Goal: Task Accomplishment & Management: Manage account settings

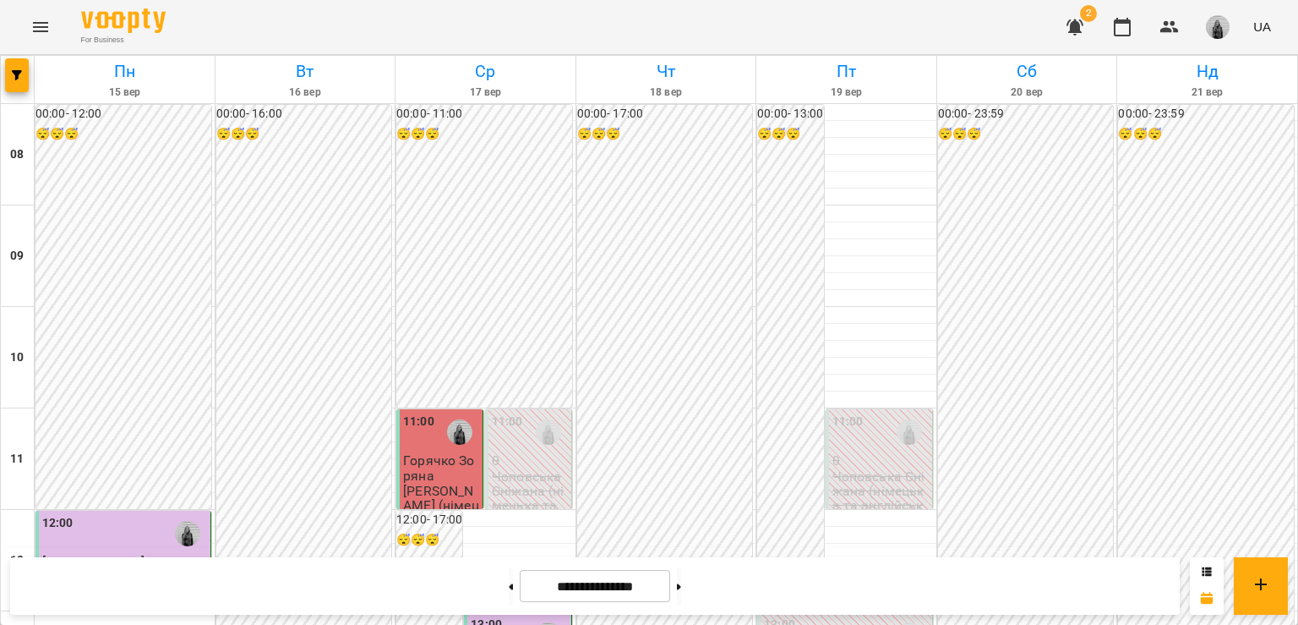
scroll to position [930, 0]
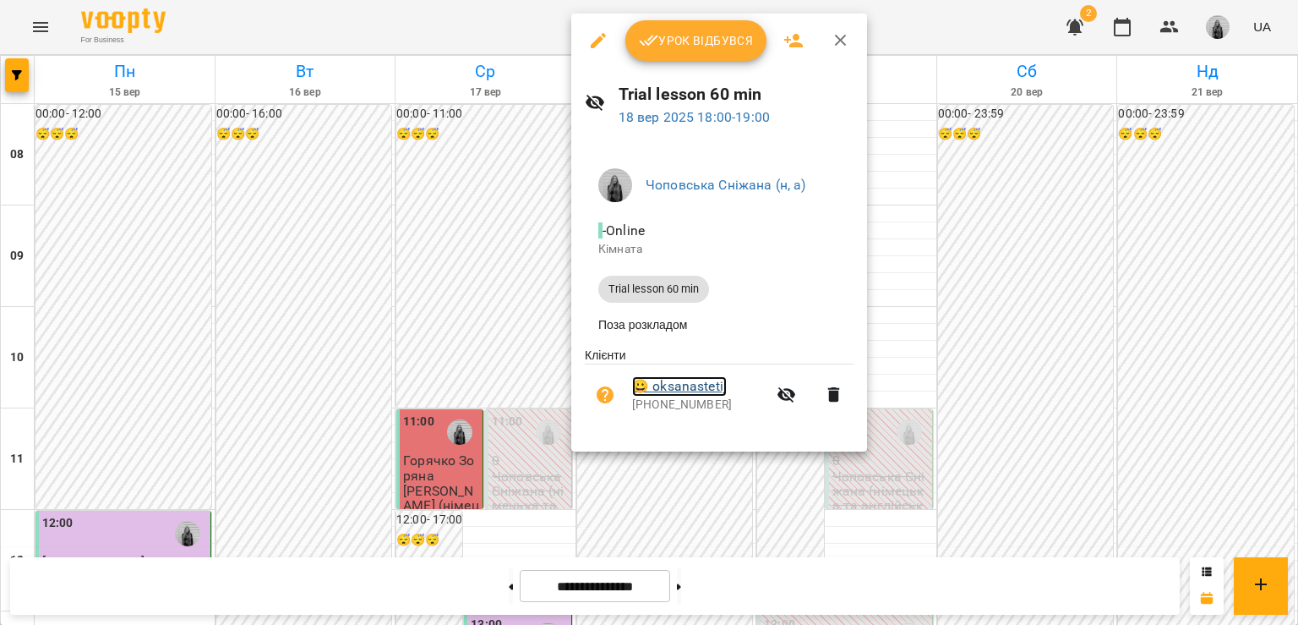
click at [680, 380] on link "😀 oksanastetij" at bounding box center [679, 386] width 95 height 20
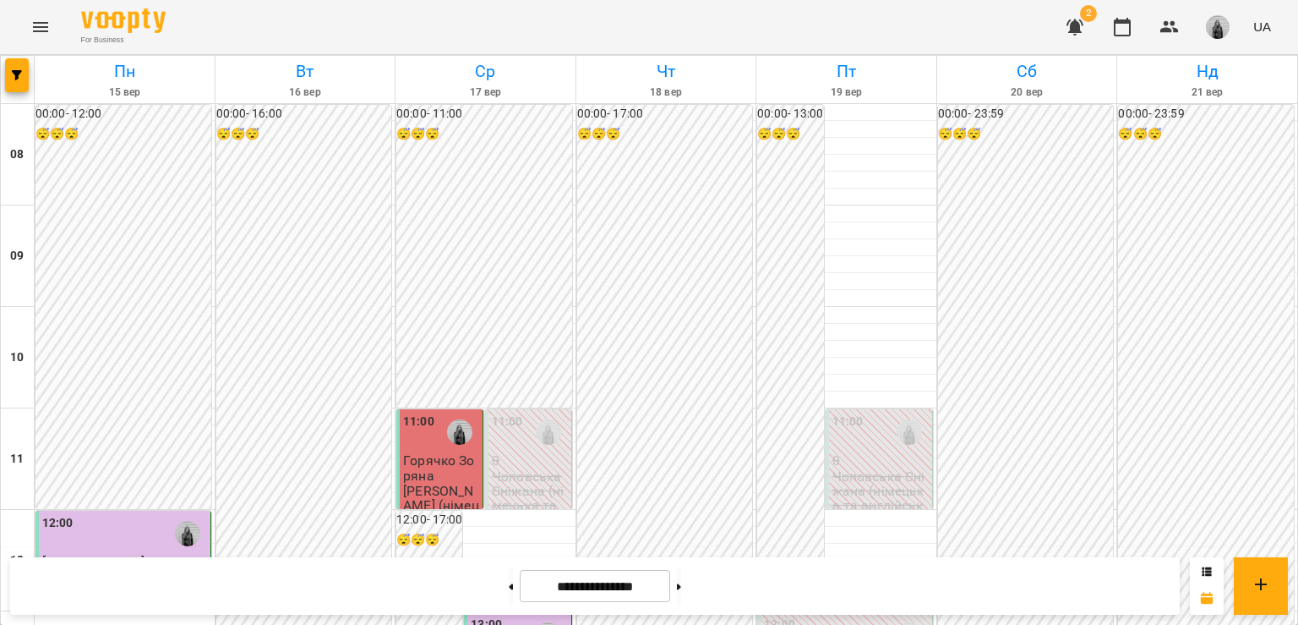
scroll to position [845, 0]
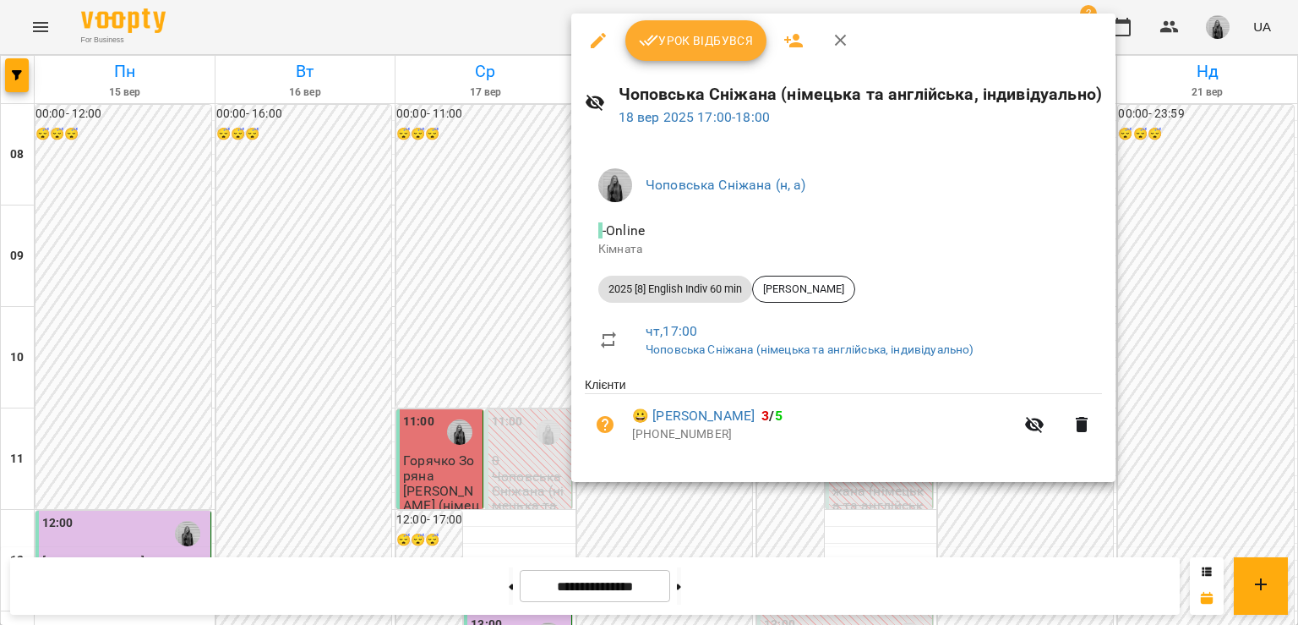
click at [669, 38] on span "Урок відбувся" at bounding box center [696, 40] width 115 height 20
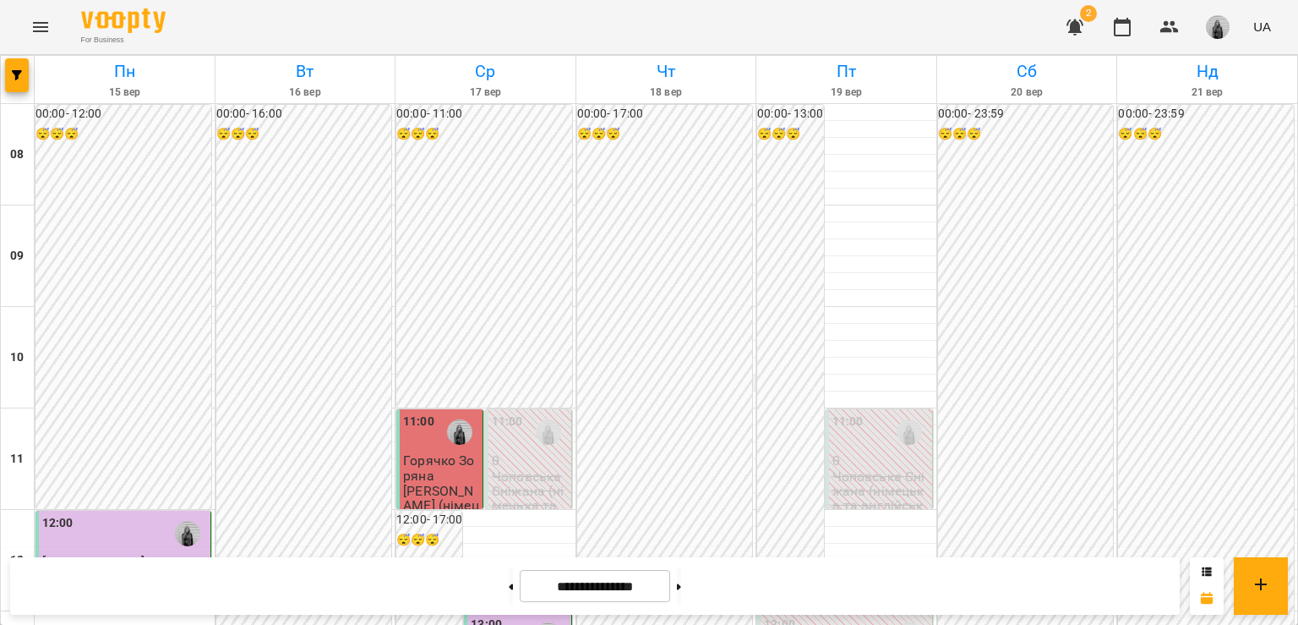
scroll to position [845, 0]
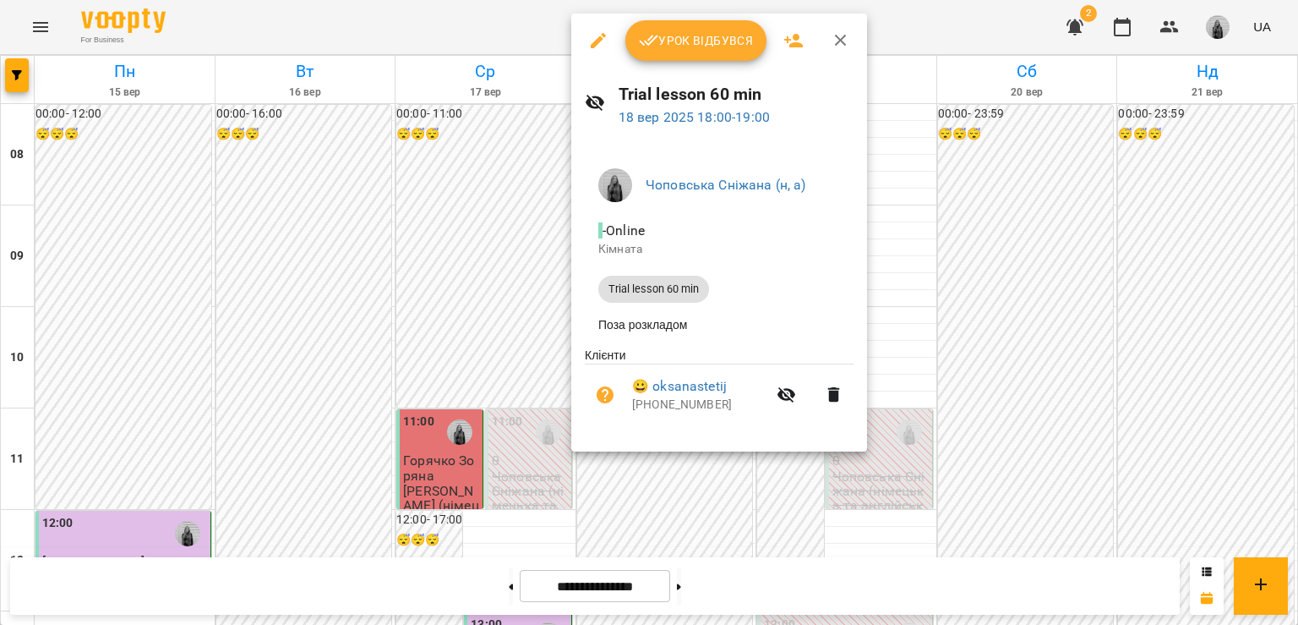
click at [661, 52] on button "Урок відбувся" at bounding box center [696, 40] width 142 height 41
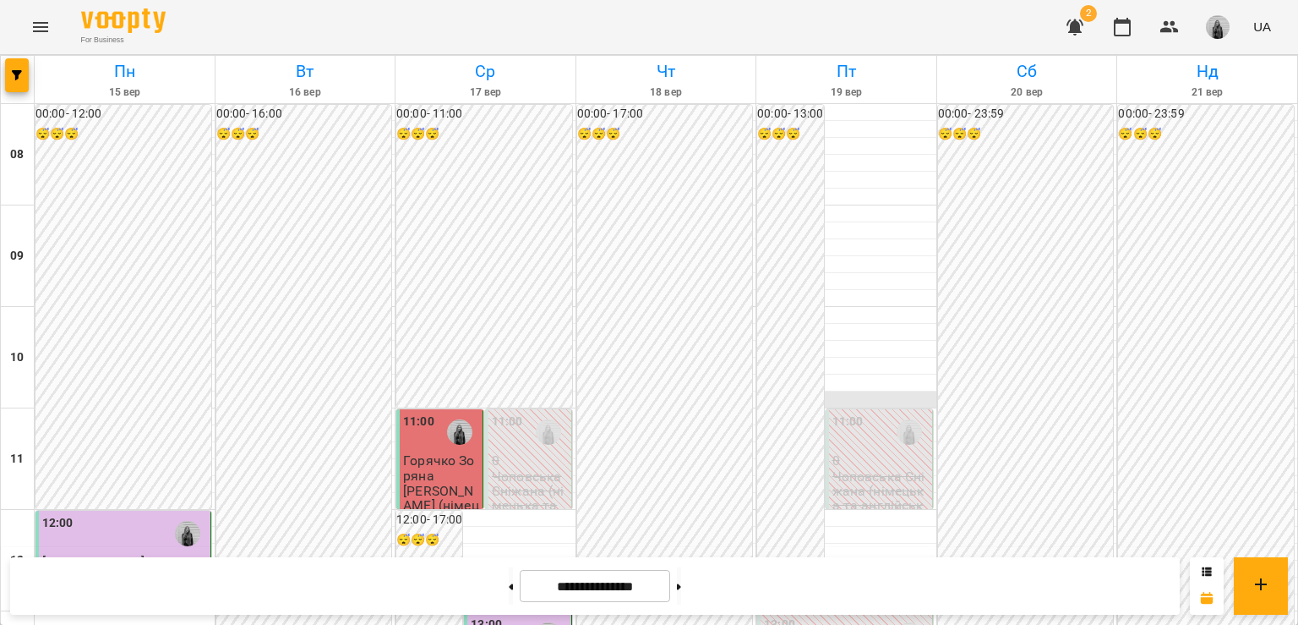
scroll to position [676, 0]
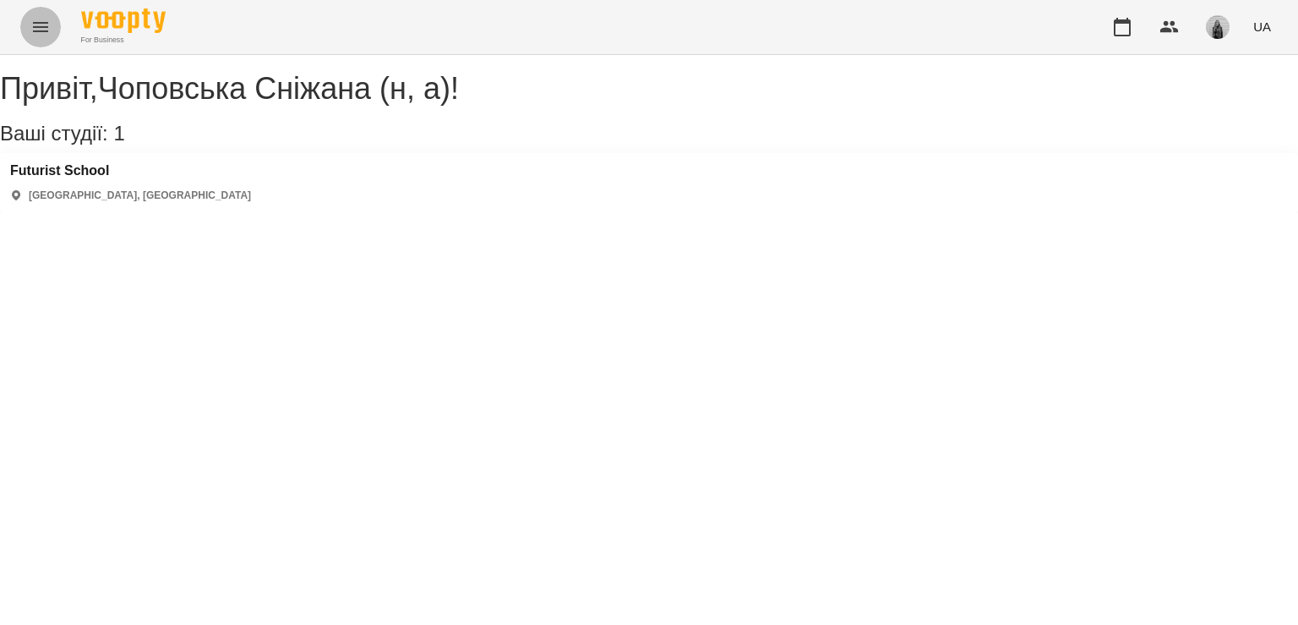
click at [45, 19] on icon "Menu" at bounding box center [40, 27] width 20 height 20
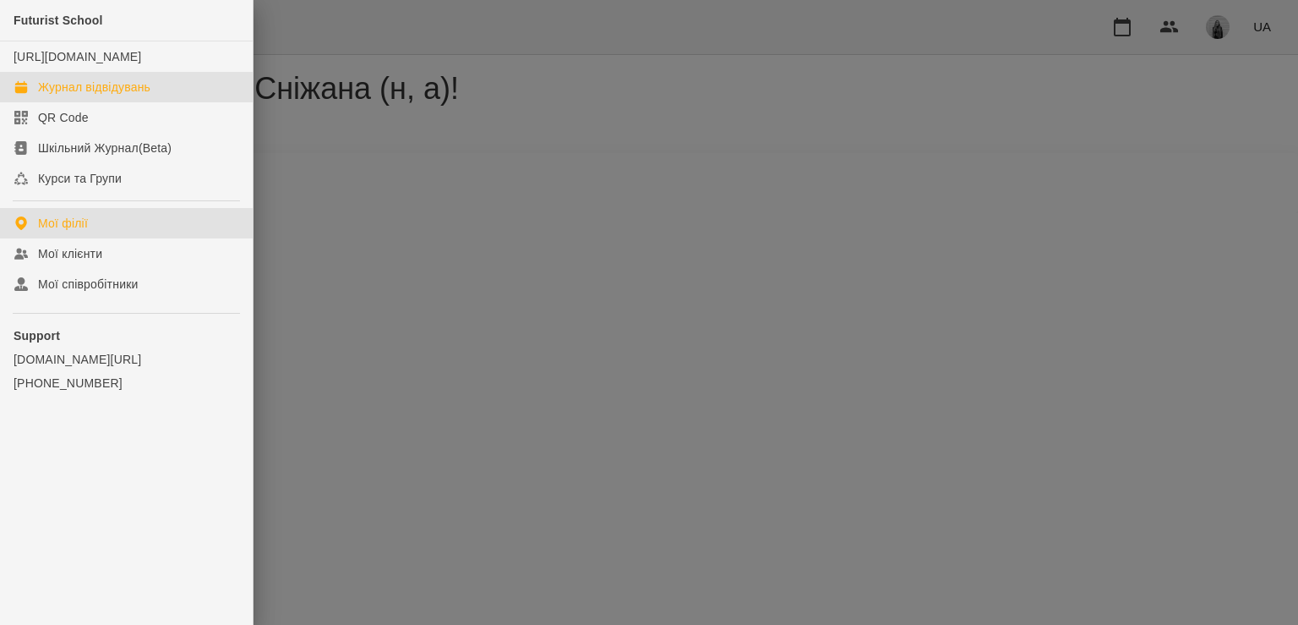
click at [59, 102] on link "Журнал відвідувань" at bounding box center [126, 87] width 253 height 30
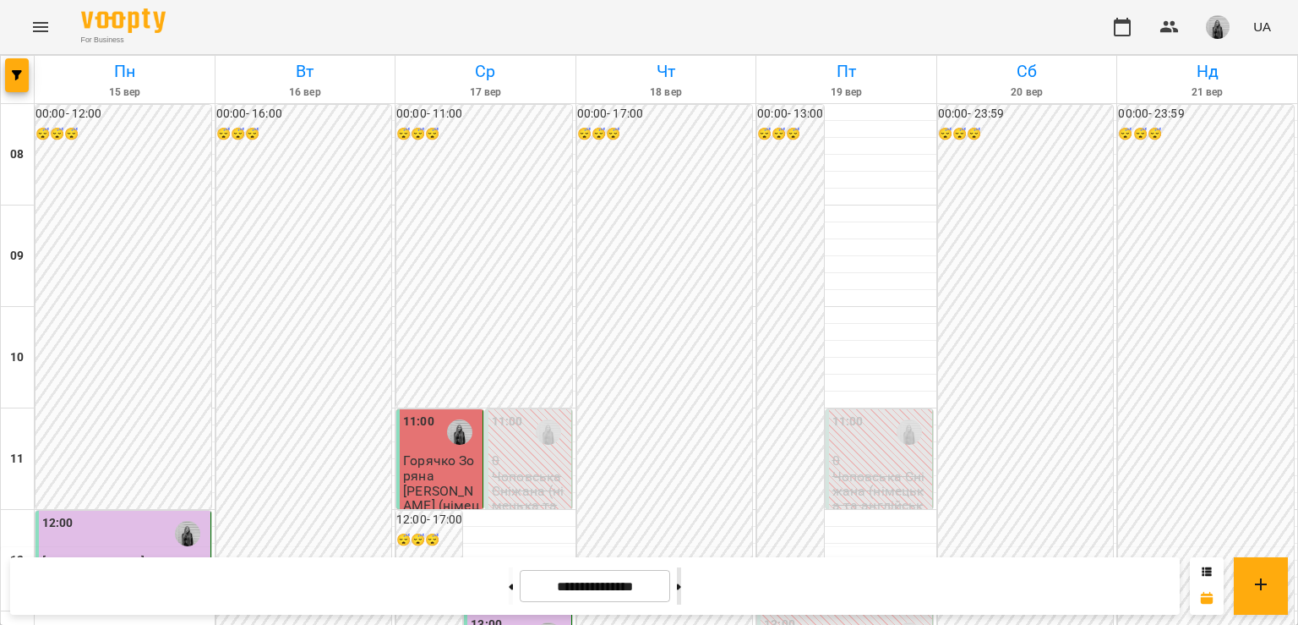
click at [681, 586] on button at bounding box center [679, 585] width 4 height 37
type input "**********"
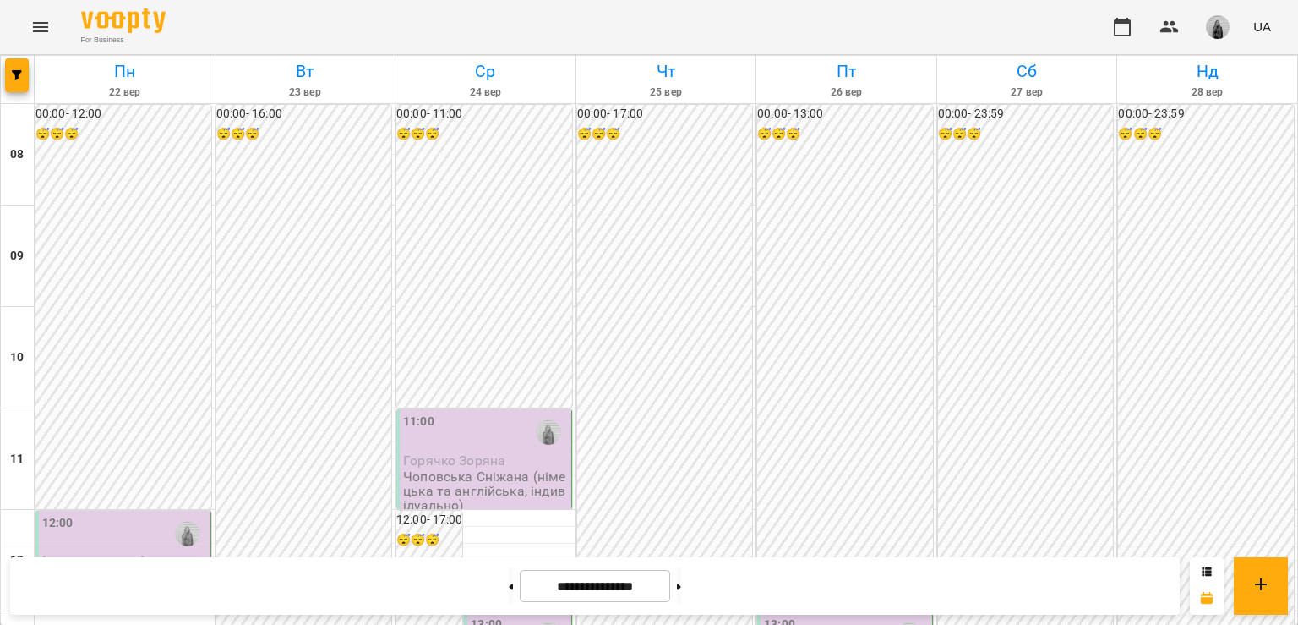
scroll to position [120, 0]
